Goal: Navigation & Orientation: Find specific page/section

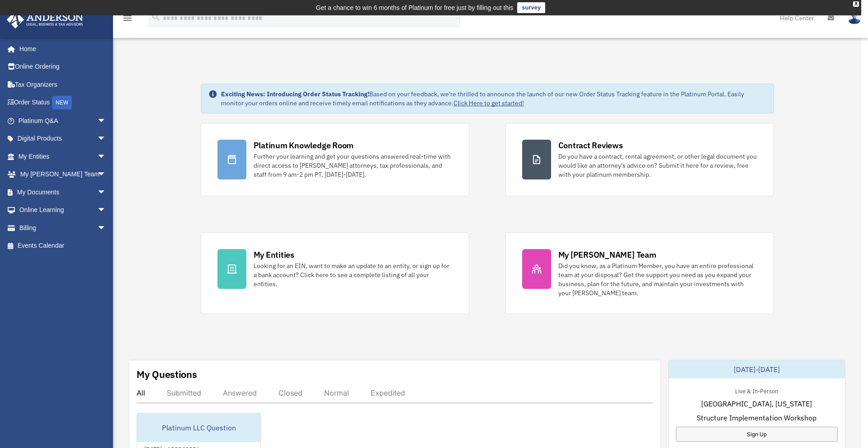
click at [450, 363] on div "My Questions All Submitted Answered Closed Normal Expedited Platinum LLC Questi…" at bounding box center [395, 451] width 532 height 183
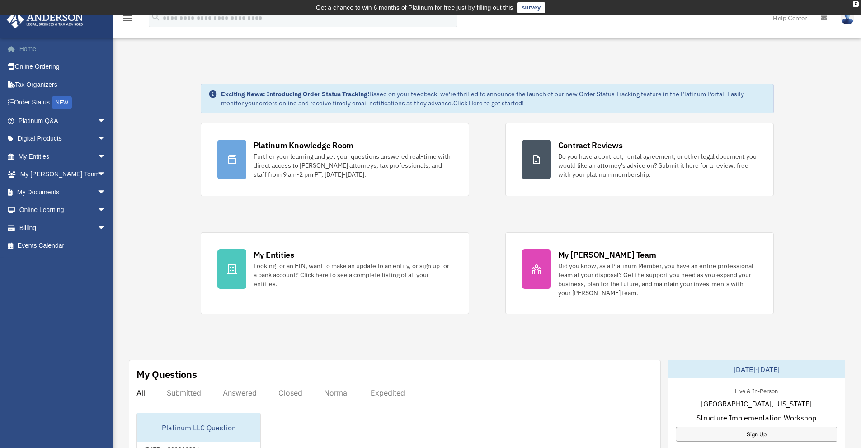
click at [15, 54] on link "Home" at bounding box center [62, 49] width 113 height 18
click at [97, 154] on span "arrow_drop_down" at bounding box center [106, 156] width 18 height 19
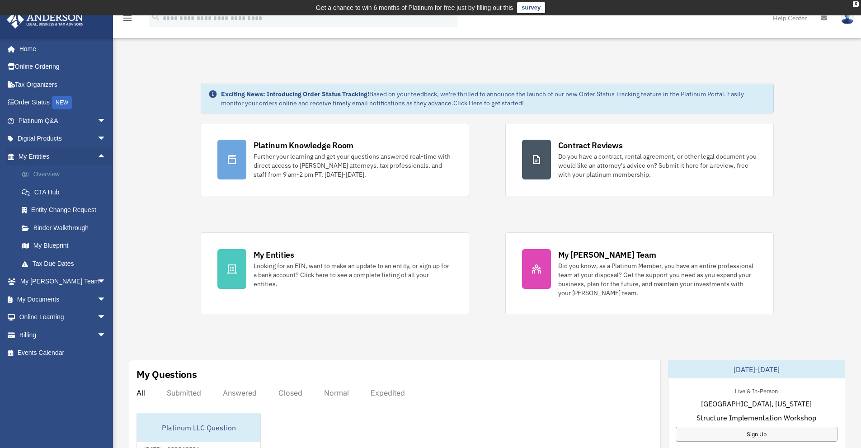
click at [49, 176] on link "Overview" at bounding box center [66, 174] width 107 height 18
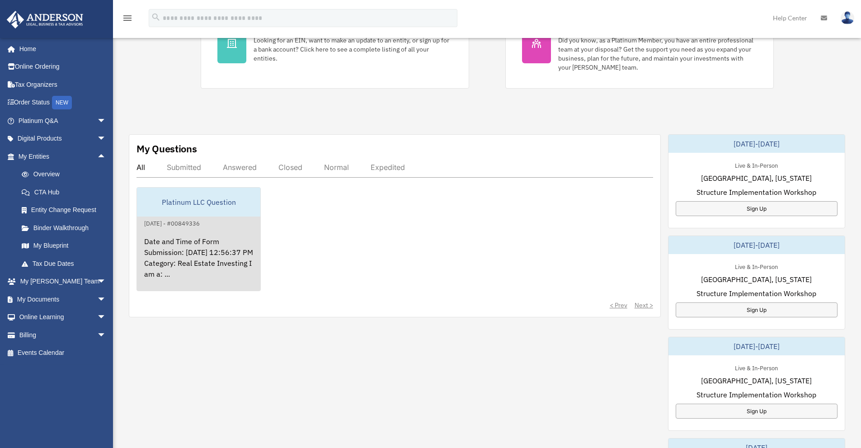
scroll to position [226, 0]
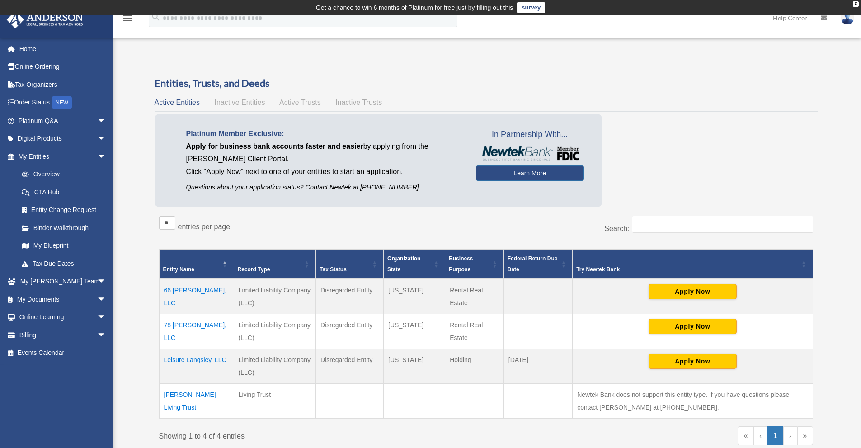
click at [214, 291] on td "66 [PERSON_NAME], LLC" at bounding box center [196, 296] width 75 height 35
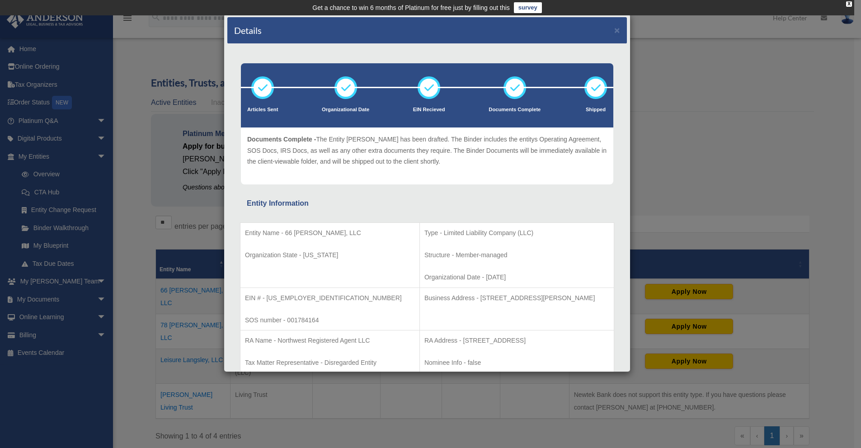
click at [164, 45] on div "Details × Articles Sent Organizational Date" at bounding box center [430, 224] width 861 height 448
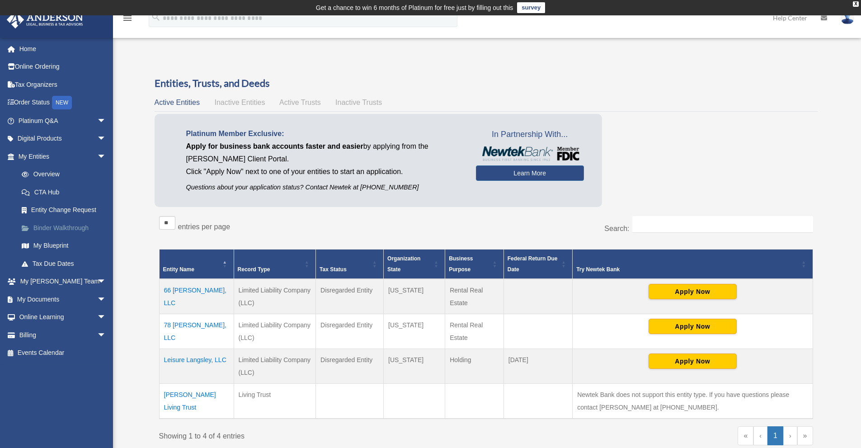
click at [77, 226] on link "Binder Walkthrough" at bounding box center [66, 228] width 107 height 18
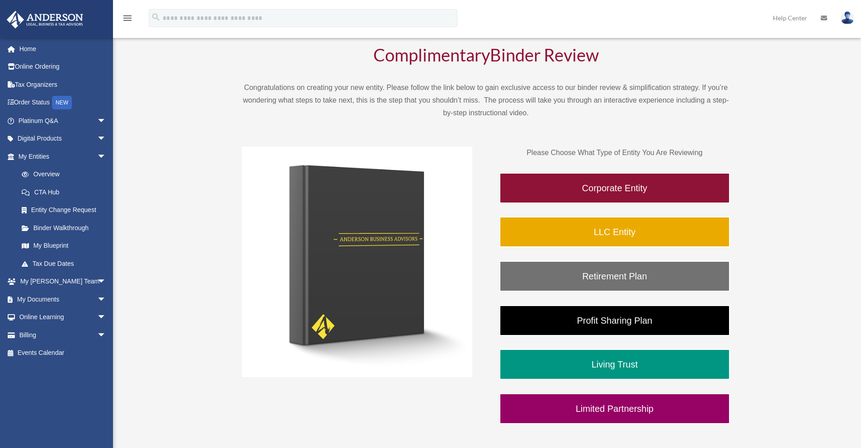
scroll to position [90, 0]
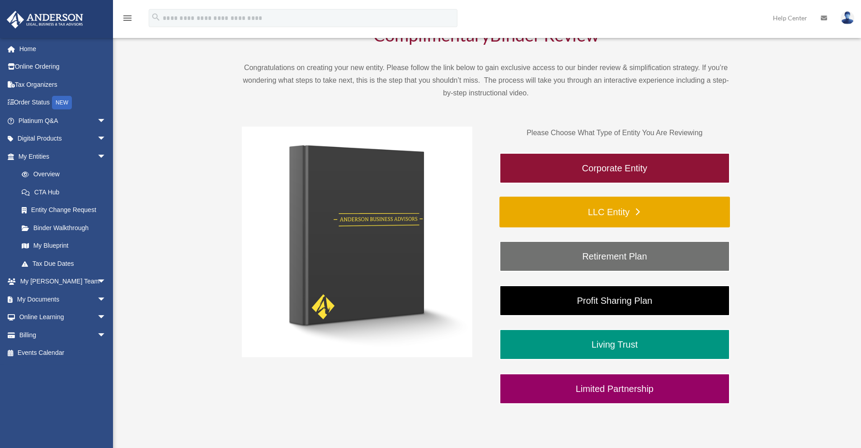
click at [625, 213] on link "LLC Entity" at bounding box center [614, 212] width 230 height 31
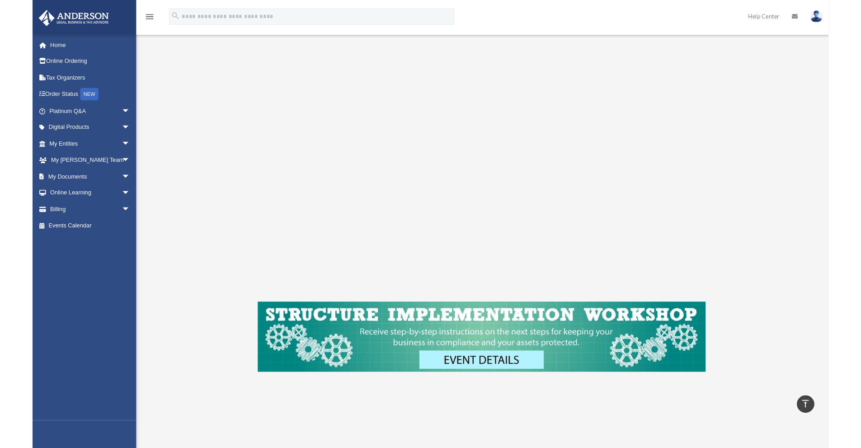
scroll to position [136, 0]
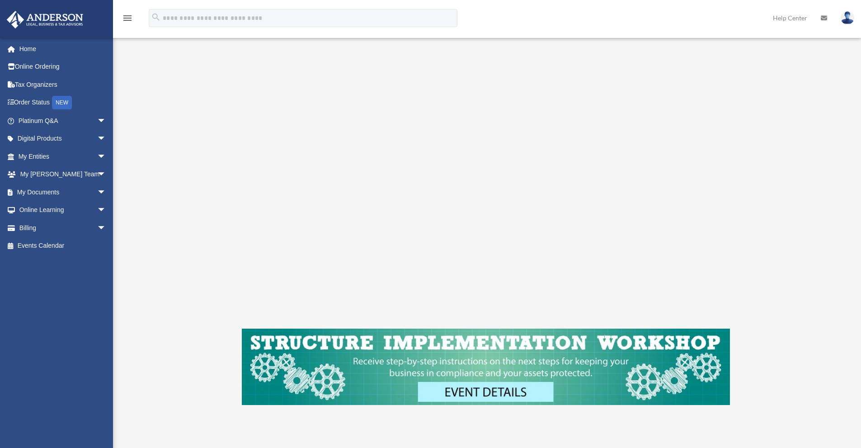
click at [767, 103] on div "LLC Entity To pause video at anytime, simply click on the video" at bounding box center [485, 194] width 675 height 506
click at [775, 105] on div "LLC Entity To pause video at anytime, simply click on the video" at bounding box center [485, 194] width 675 height 506
click at [767, 112] on div "LLC Entity To pause video at anytime, simply click on the video" at bounding box center [485, 194] width 675 height 506
click at [97, 141] on span "arrow_drop_down" at bounding box center [106, 139] width 18 height 19
click at [97, 298] on span "arrow_drop_down" at bounding box center [106, 299] width 18 height 19
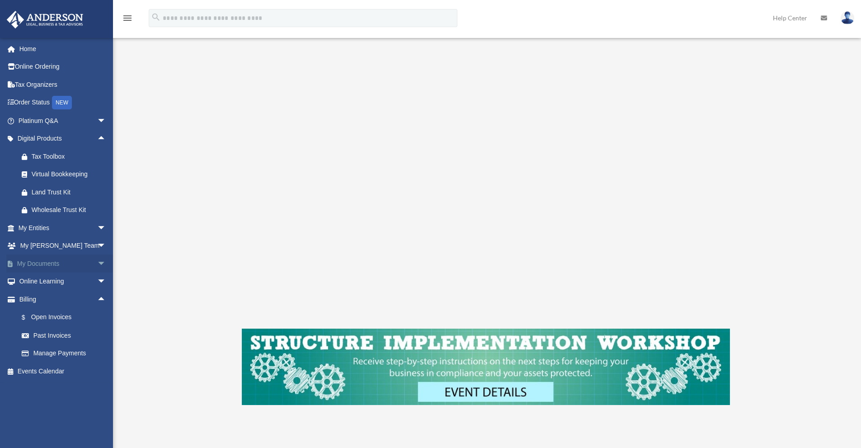
click at [97, 265] on span "arrow_drop_down" at bounding box center [106, 263] width 18 height 19
click at [98, 242] on span "arrow_drop_down" at bounding box center [106, 246] width 18 height 19
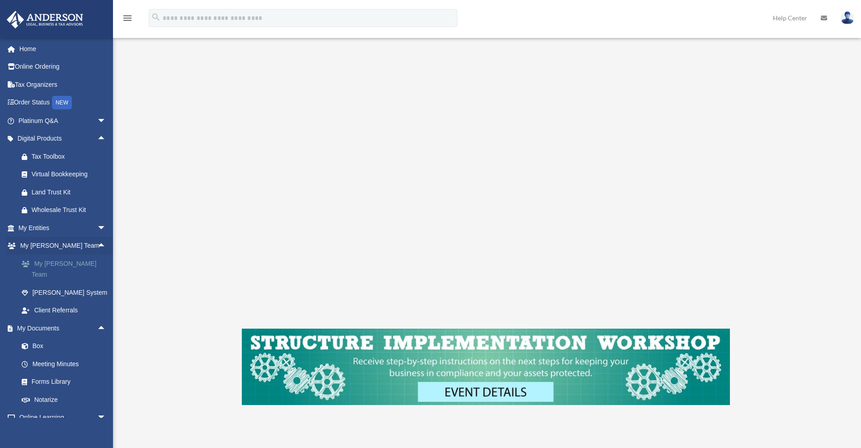
click at [84, 260] on link "My [PERSON_NAME] Team" at bounding box center [66, 268] width 107 height 29
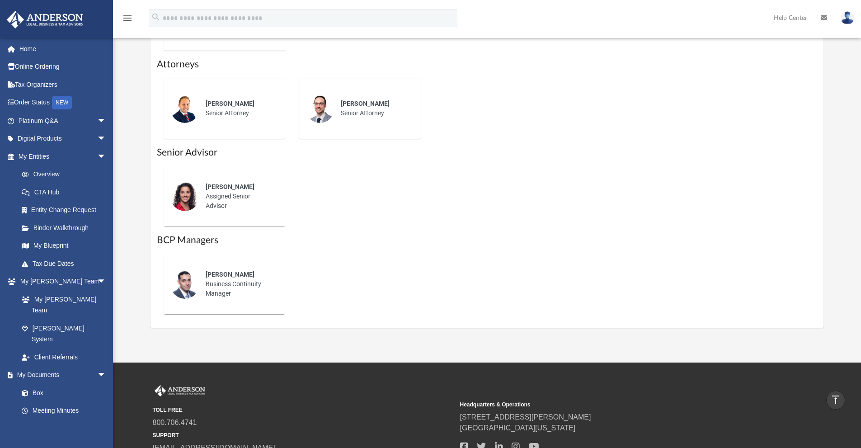
scroll to position [552, 0]
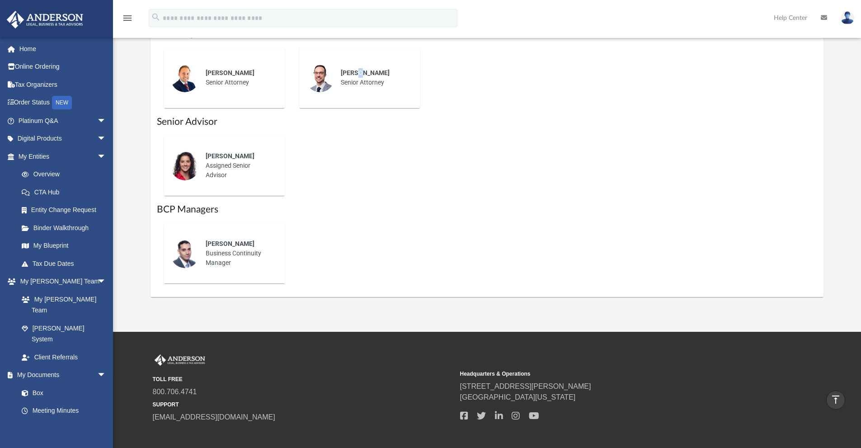
click at [360, 70] on span "Preston Knight" at bounding box center [365, 72] width 49 height 7
click at [357, 127] on h1 "Senior Advisor" at bounding box center [487, 121] width 661 height 13
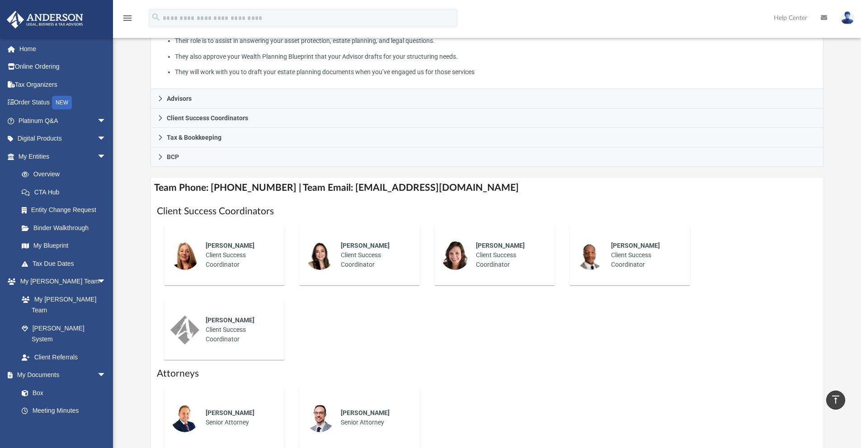
scroll to position [100, 0]
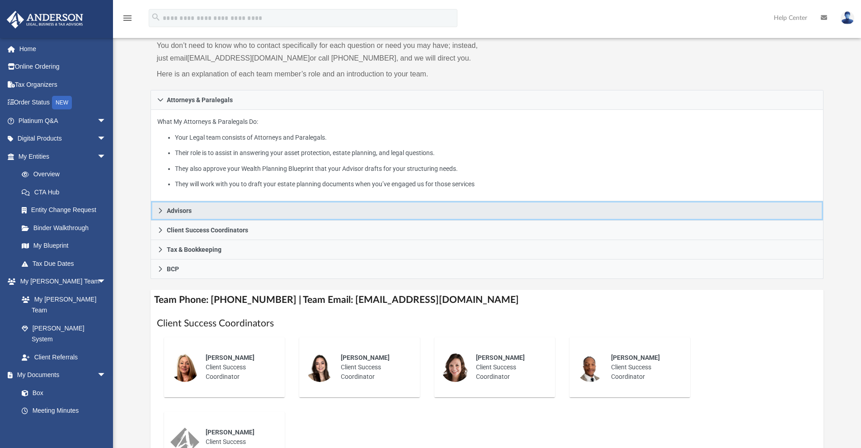
click at [178, 208] on span "Advisors" at bounding box center [179, 210] width 25 height 6
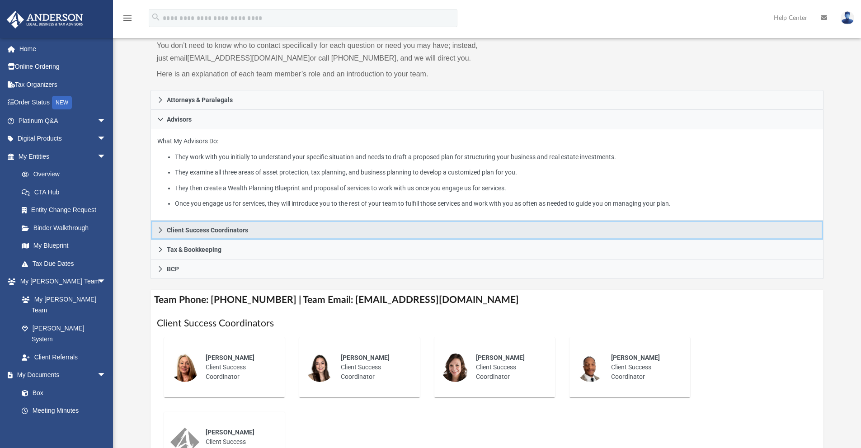
click at [183, 230] on span "Client Success Coordinators" at bounding box center [207, 230] width 81 height 6
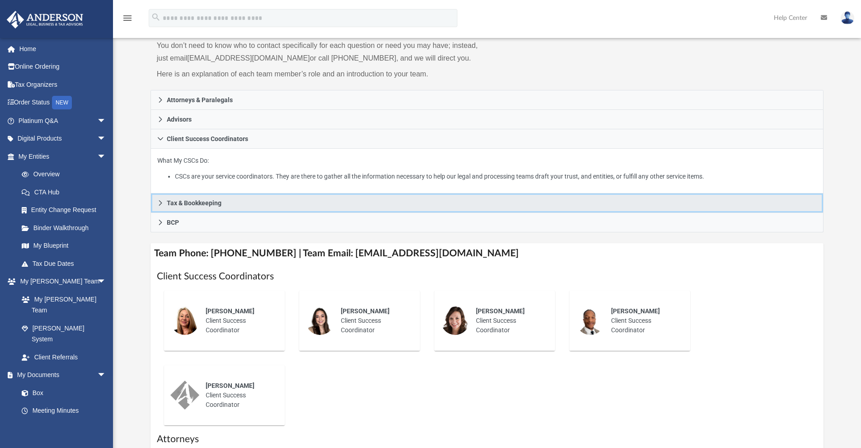
click at [189, 204] on span "Tax & Bookkeeping" at bounding box center [194, 203] width 55 height 6
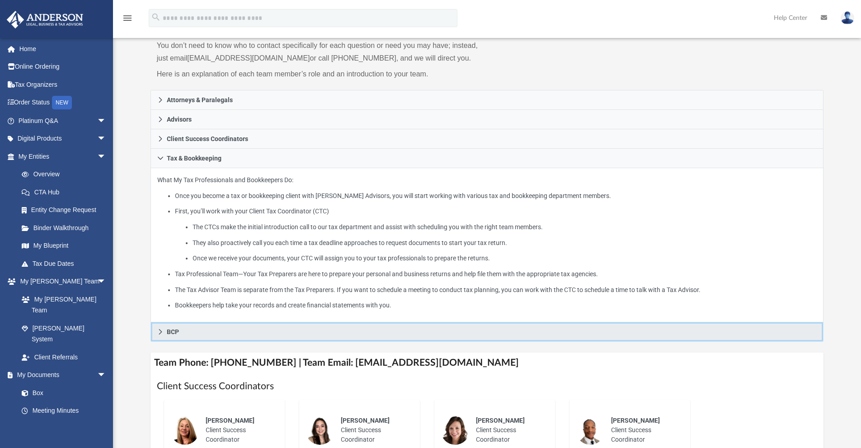
click at [169, 330] on span "BCP" at bounding box center [173, 331] width 12 height 6
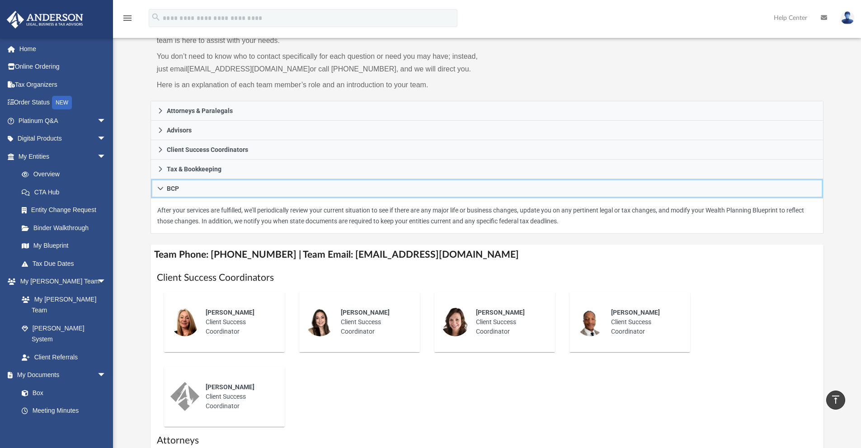
scroll to position [0, 0]
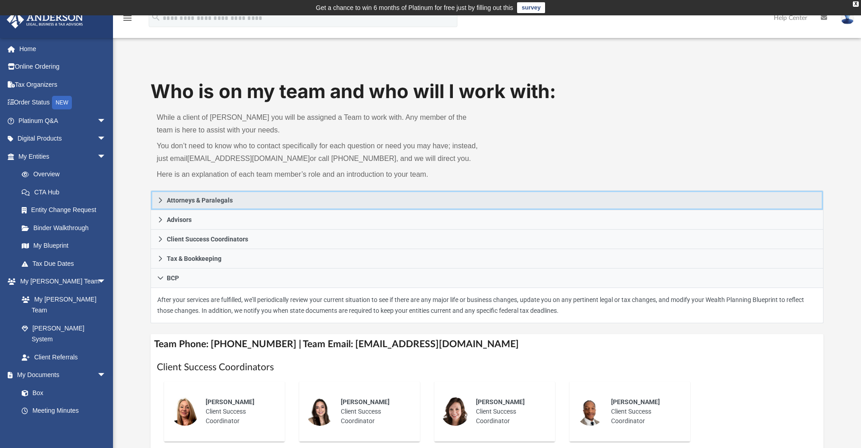
click at [188, 201] on span "Attorneys & Paralegals" at bounding box center [200, 200] width 66 height 6
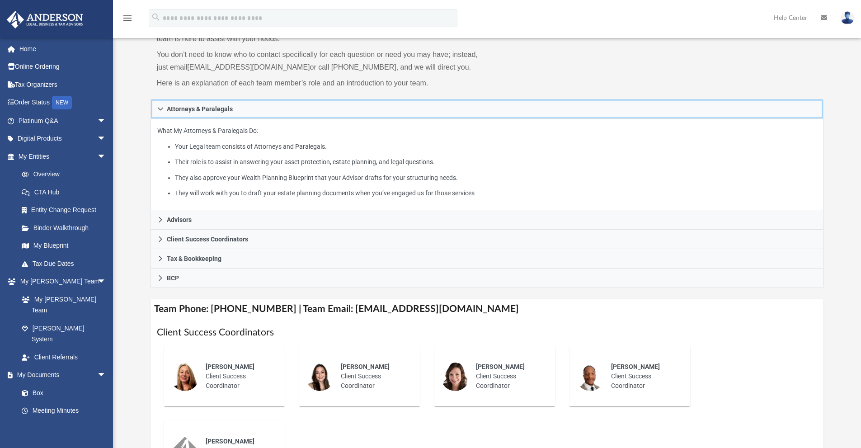
scroll to position [136, 0]
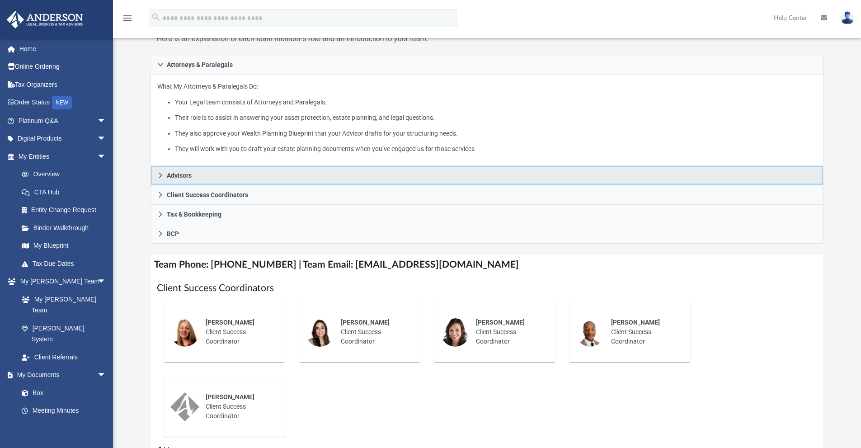
click at [193, 179] on link "Advisors" at bounding box center [486, 175] width 673 height 19
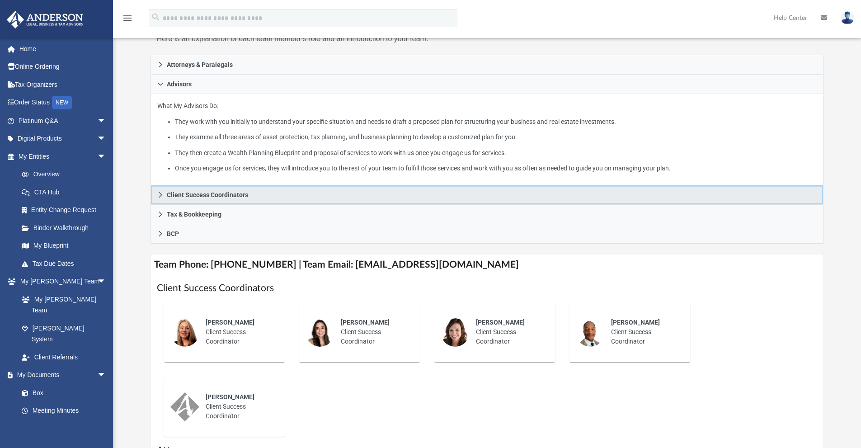
click at [193, 195] on span "Client Success Coordinators" at bounding box center [207, 195] width 81 height 6
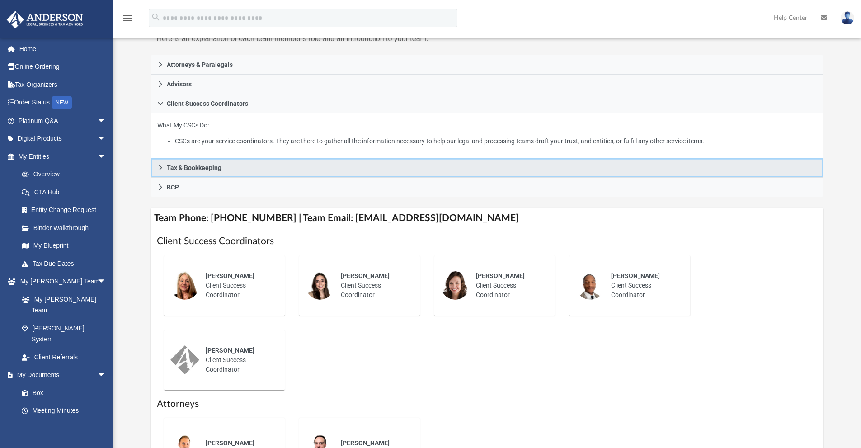
click at [198, 172] on link "Tax & Bookkeeping" at bounding box center [486, 167] width 673 height 19
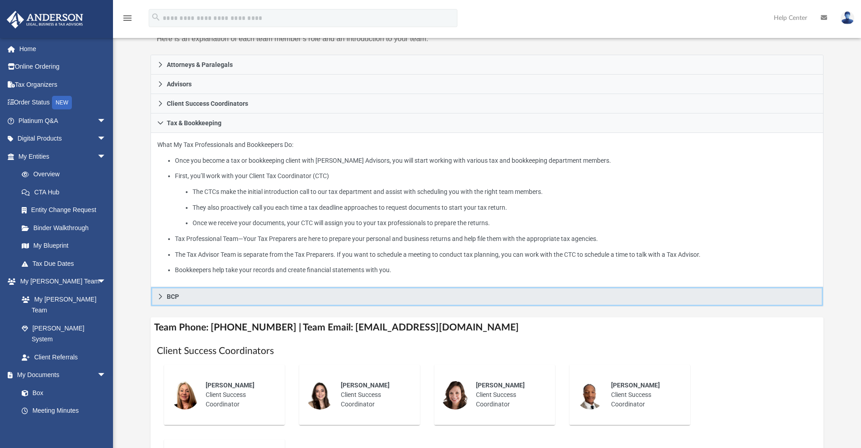
click at [170, 295] on span "BCP" at bounding box center [173, 296] width 12 height 6
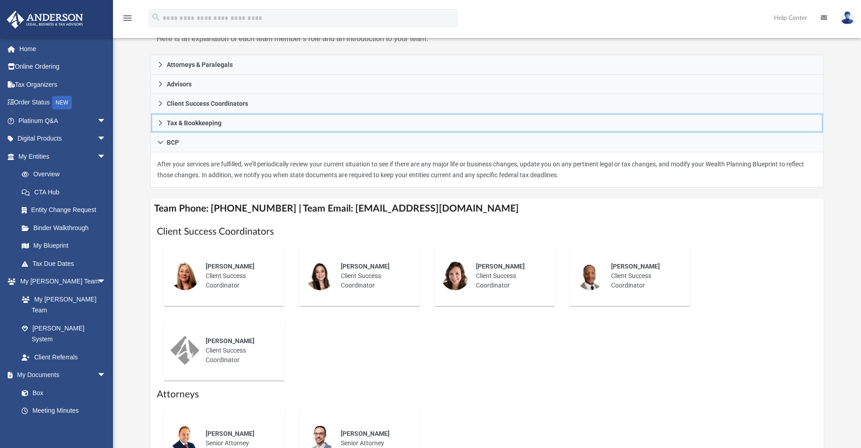
drag, startPoint x: 269, startPoint y: 132, endPoint x: 0, endPoint y: 430, distance: 401.5
click at [0, 401] on div "App mailoannguyenrdh@gmail.com Sign Out mailoannguyenrdh@gmail.com Home Online …" at bounding box center [430, 285] width 861 height 743
drag, startPoint x: 219, startPoint y: 122, endPoint x: 296, endPoint y: 339, distance: 230.2
click at [220, 140] on div "Attorneys & Paralegals What My Attorneys & Paralegals Do: Your Legal team consi…" at bounding box center [486, 121] width 673 height 133
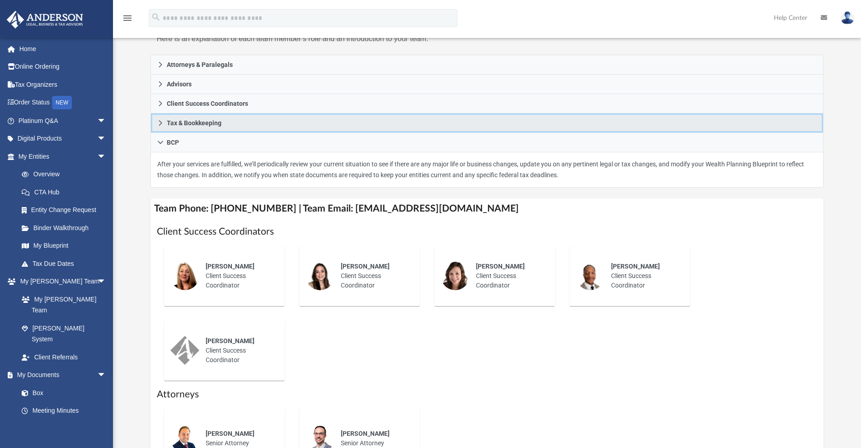
click at [169, 126] on span "Tax & Bookkeeping" at bounding box center [194, 123] width 55 height 6
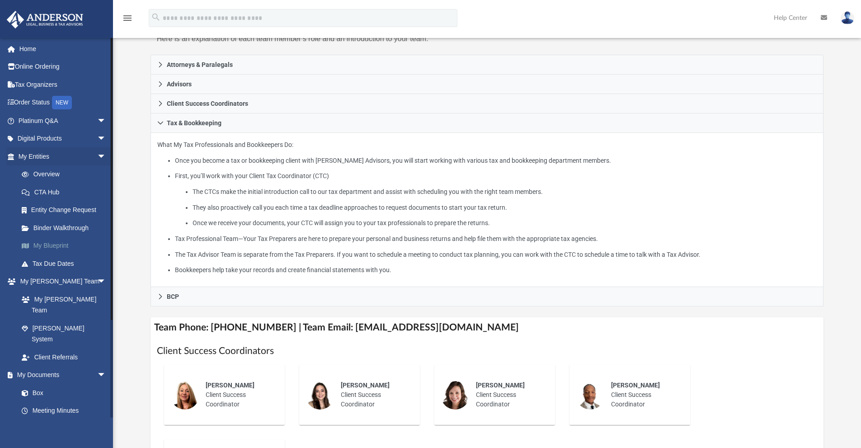
click at [47, 247] on link "My Blueprint" at bounding box center [66, 246] width 107 height 18
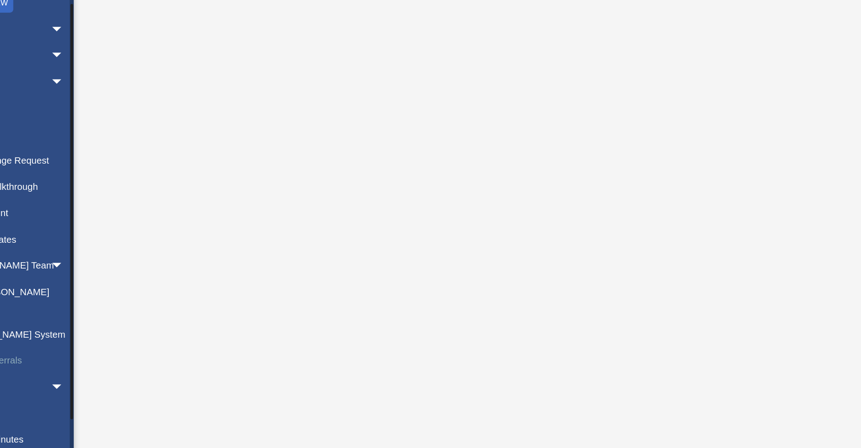
scroll to position [92, 0]
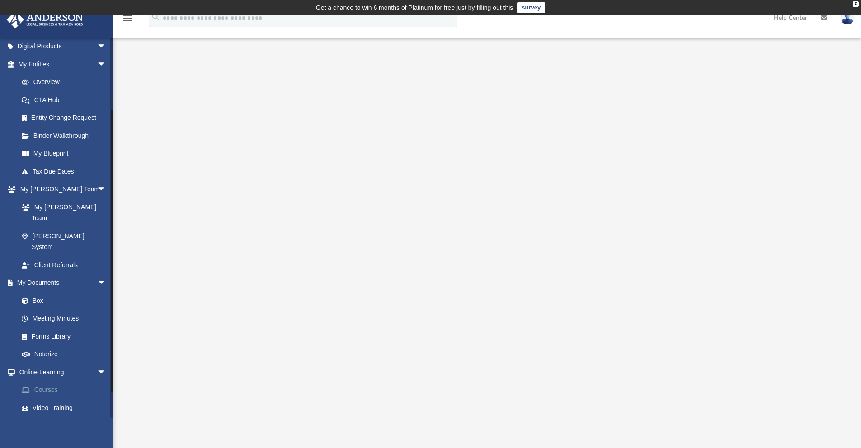
click at [51, 381] on link "Courses" at bounding box center [66, 390] width 107 height 18
